Goal: Find specific page/section: Find specific page/section

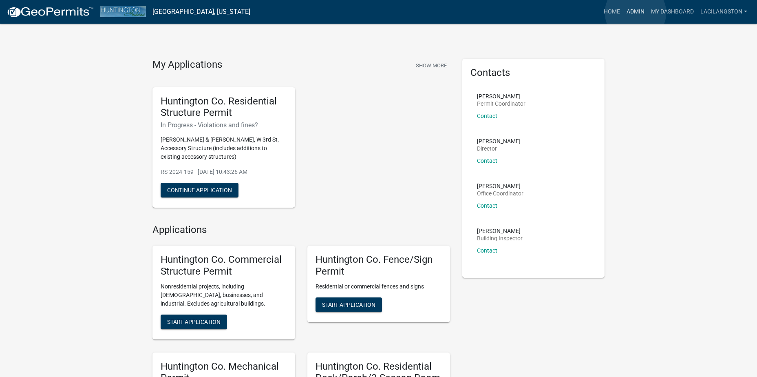
click at [636, 13] on link "Admin" at bounding box center [636, 11] width 24 height 15
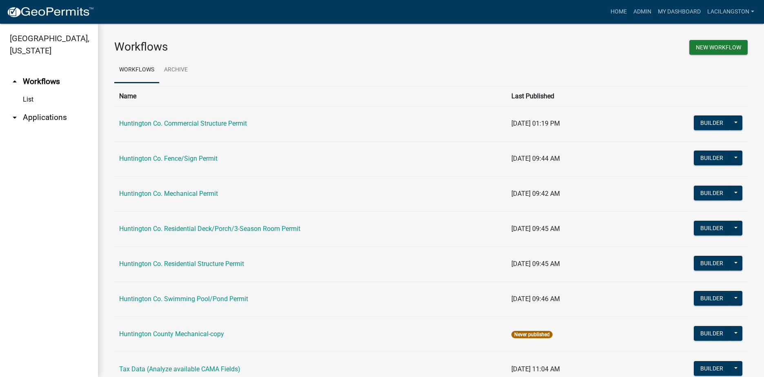
click at [39, 118] on link "arrow_drop_down Applications" at bounding box center [49, 118] width 98 height 20
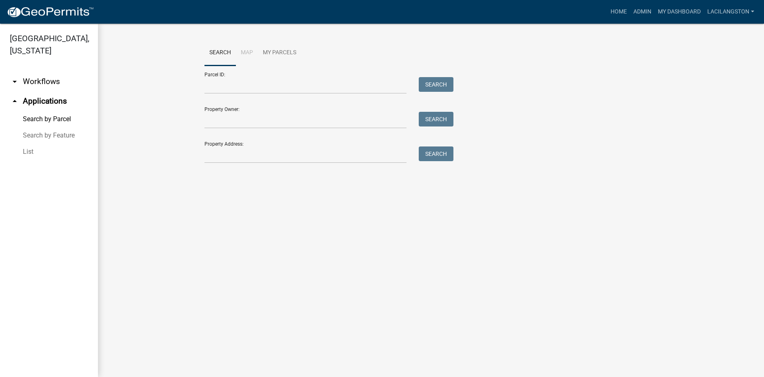
click at [29, 153] on link "List" at bounding box center [49, 152] width 98 height 16
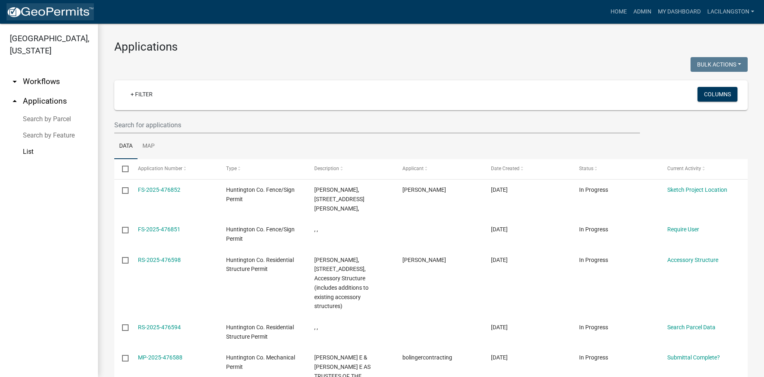
click at [57, 7] on img at bounding box center [50, 12] width 87 height 12
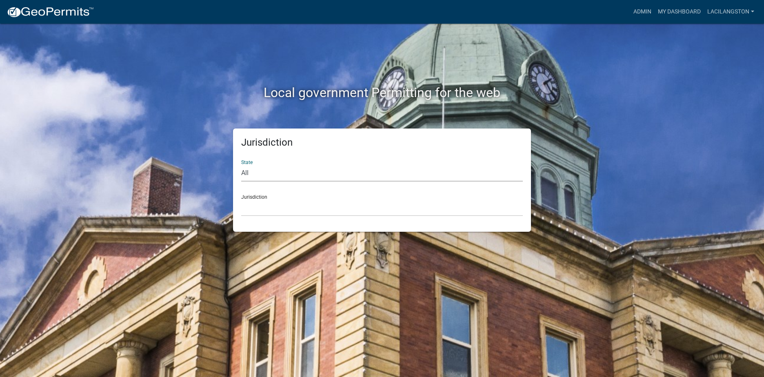
click at [270, 177] on select "All [US_STATE] [US_STATE] [US_STATE] [US_STATE] [US_STATE] [US_STATE] [US_STATE…" at bounding box center [381, 173] width 281 height 17
select select "[US_STATE]"
click at [241, 165] on select "All [US_STATE] [US_STATE] [US_STATE] [US_STATE] [US_STATE] [US_STATE] [US_STATE…" at bounding box center [381, 173] width 281 height 17
click at [257, 208] on select "City of [GEOGRAPHIC_DATA], [US_STATE] City of [GEOGRAPHIC_DATA], [US_STATE] Cit…" at bounding box center [381, 207] width 281 height 17
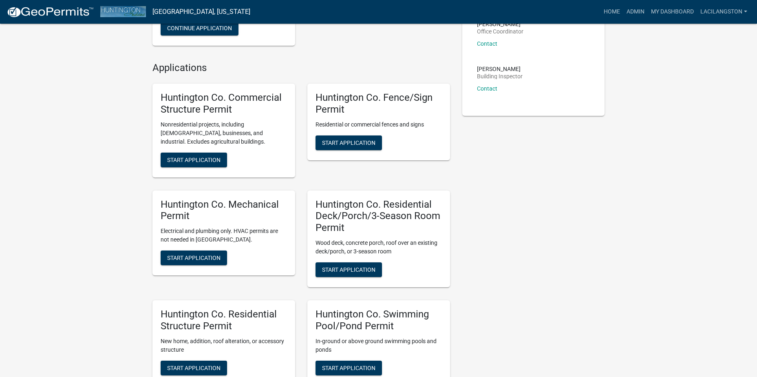
scroll to position [163, 0]
